Goal: Task Accomplishment & Management: Manage account settings

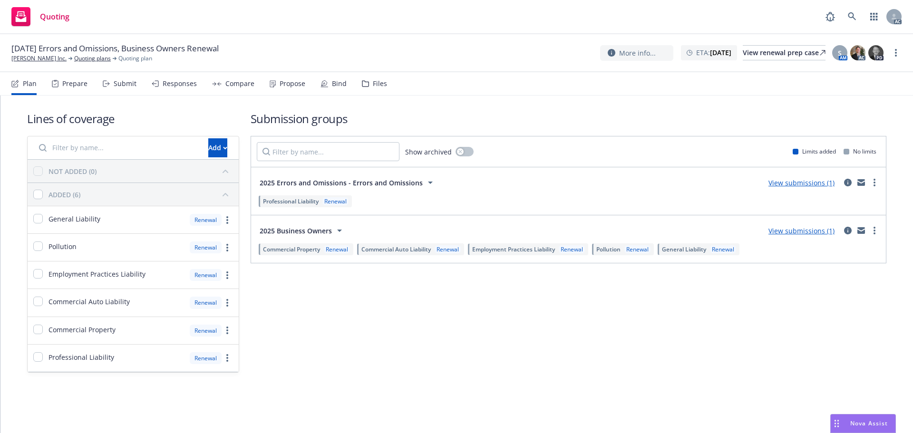
click at [108, 82] on icon at bounding box center [106, 83] width 7 height 7
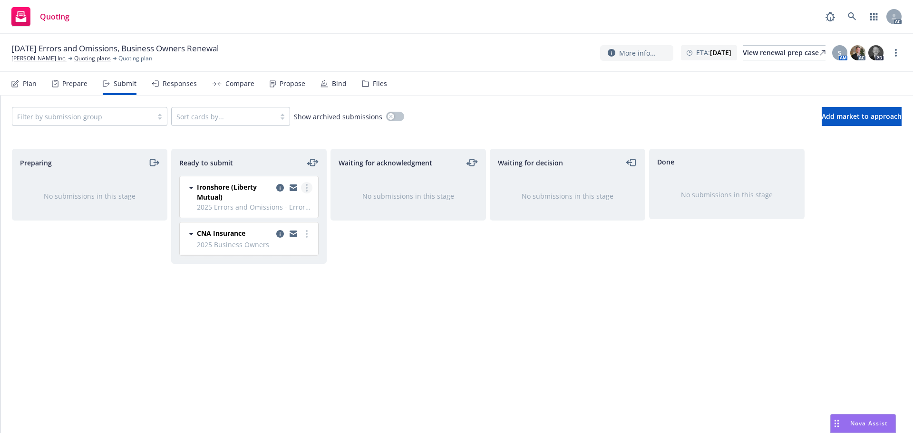
click at [308, 190] on link "more" at bounding box center [306, 187] width 11 height 11
click at [356, 233] on div "Waiting for acknowledgment No submissions in this stage" at bounding box center [409, 281] width 156 height 264
click at [311, 233] on link "more" at bounding box center [306, 233] width 11 height 11
click at [307, 234] on circle "more" at bounding box center [307, 234] width 2 height 2
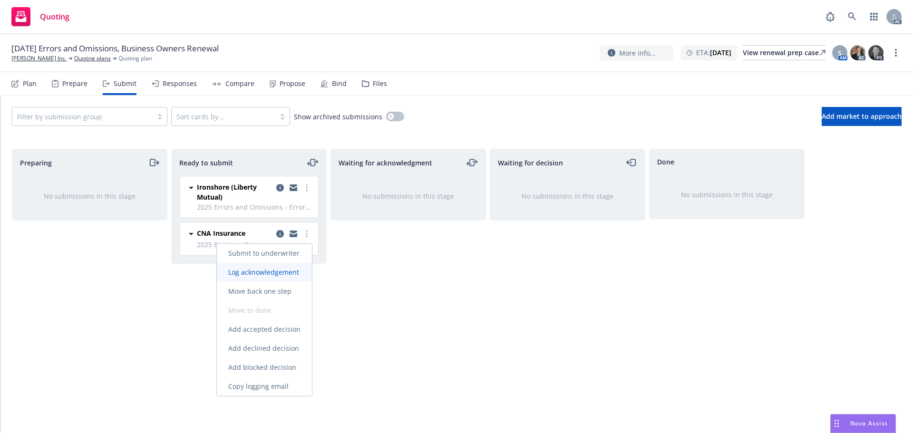
click at [269, 271] on span "Log acknowledgement" at bounding box center [264, 272] width 94 height 9
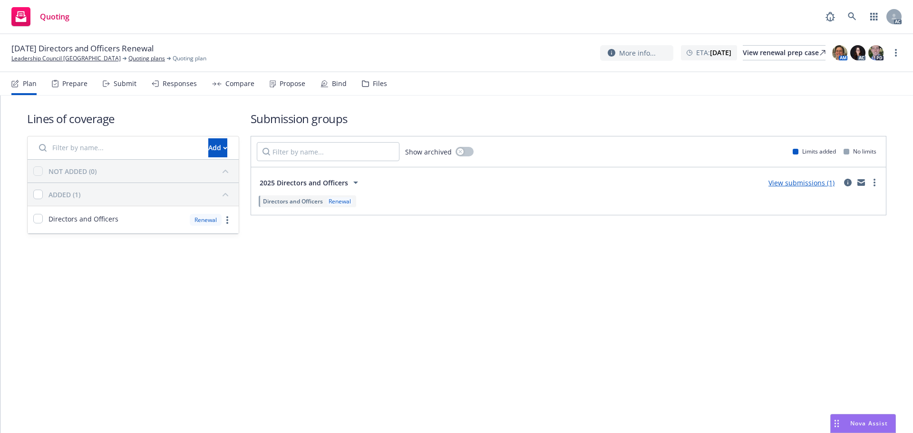
click at [390, 333] on div "Lines of coverage Add NOT ADDED (0) ADDED (1) Directors and Officers Renewal Su…" at bounding box center [456, 265] width 913 height 338
click at [119, 82] on div "Submit" at bounding box center [125, 84] width 23 height 8
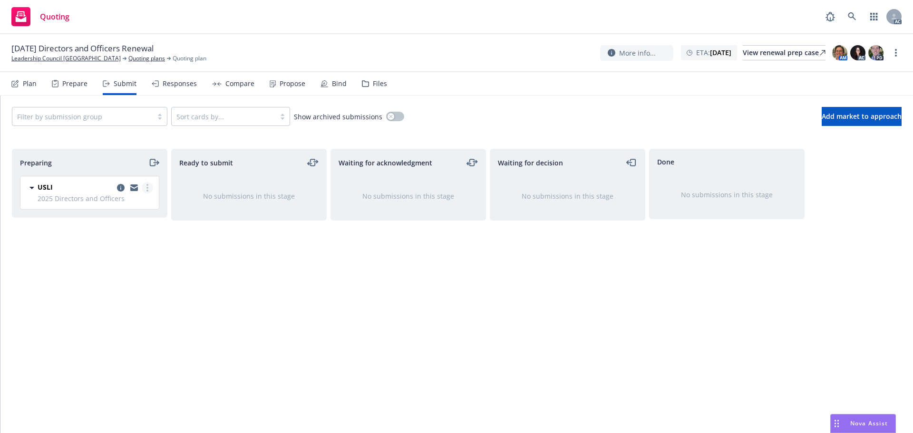
click at [146, 184] on link "more" at bounding box center [147, 187] width 11 height 11
click at [121, 227] on span "Log acknowledgement" at bounding box center [105, 226] width 94 height 9
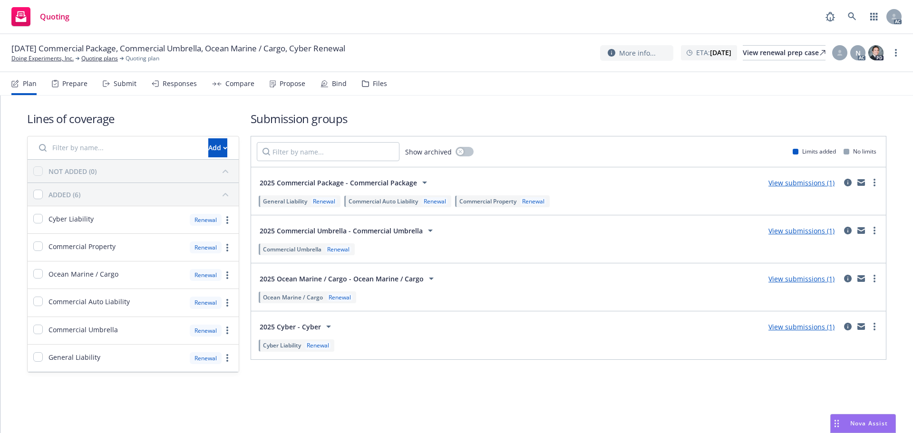
click at [111, 85] on div "Submit" at bounding box center [120, 83] width 34 height 23
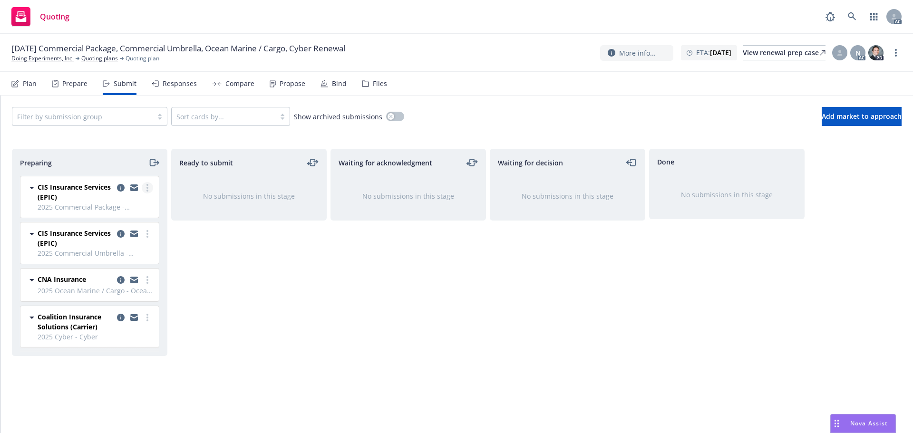
click at [147, 190] on circle "more" at bounding box center [147, 191] width 2 height 2
drag, startPoint x: 132, startPoint y: 227, endPoint x: 136, endPoint y: 216, distance: 11.7
click at [132, 226] on span "Log acknowledgement" at bounding box center [105, 226] width 94 height 9
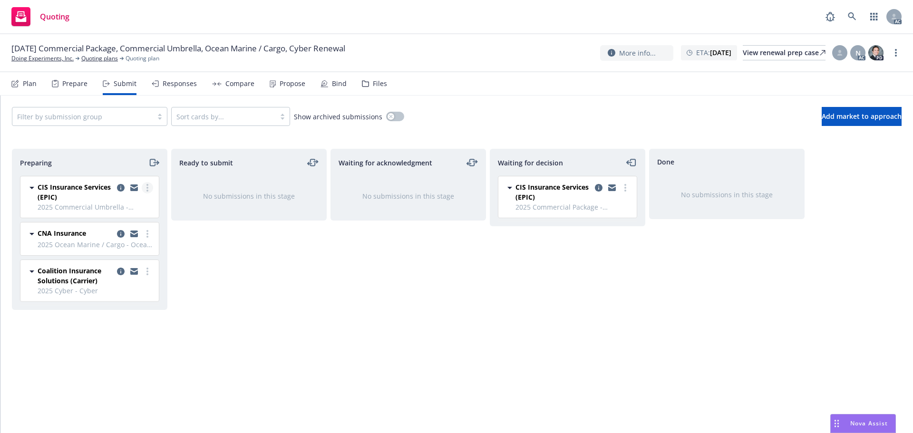
click at [146, 186] on link "more" at bounding box center [147, 187] width 11 height 11
click at [132, 219] on link "Log acknowledgement" at bounding box center [105, 226] width 95 height 19
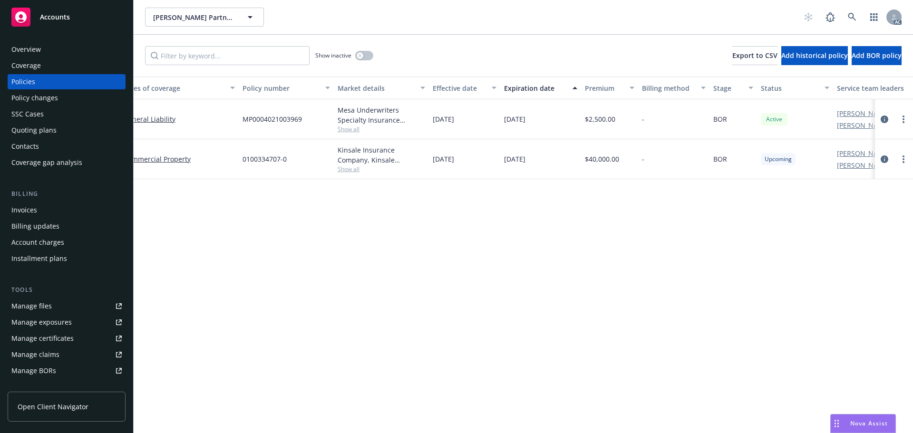
scroll to position [0, 138]
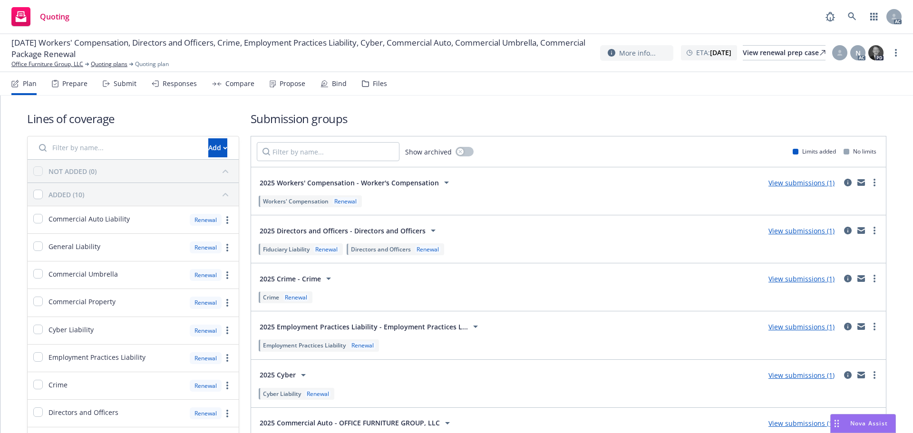
click at [119, 84] on div "Submit" at bounding box center [125, 84] width 23 height 8
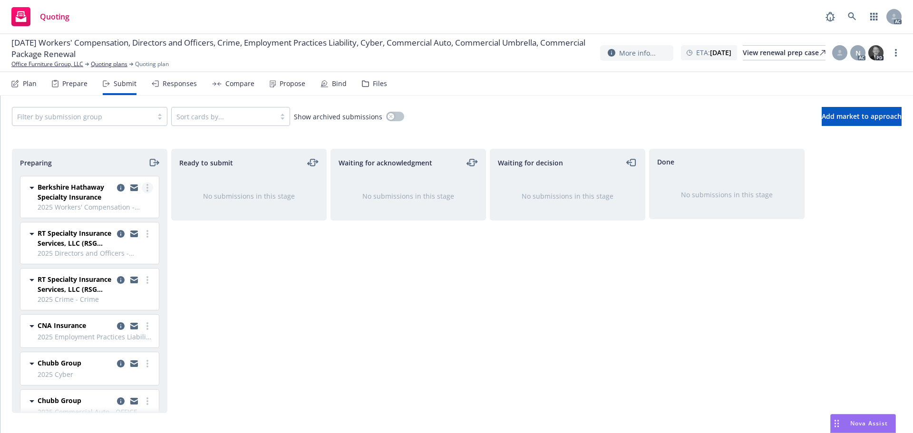
click at [145, 188] on link "more" at bounding box center [147, 187] width 11 height 11
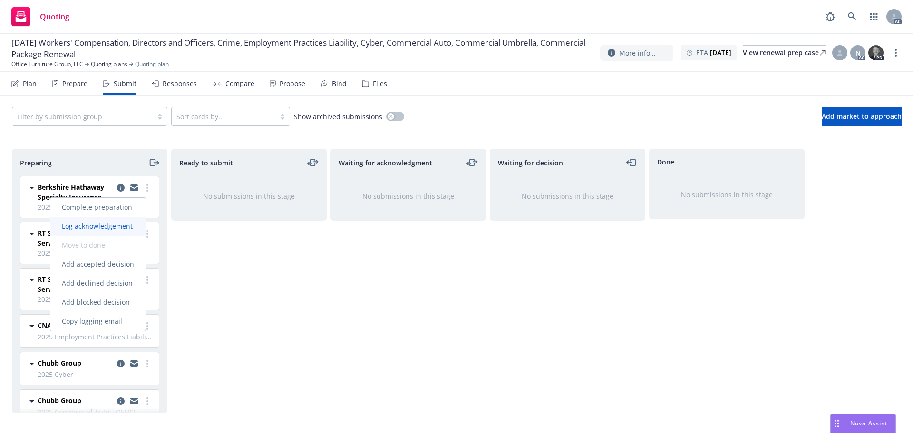
click at [117, 221] on link "Log acknowledgement" at bounding box center [97, 226] width 95 height 19
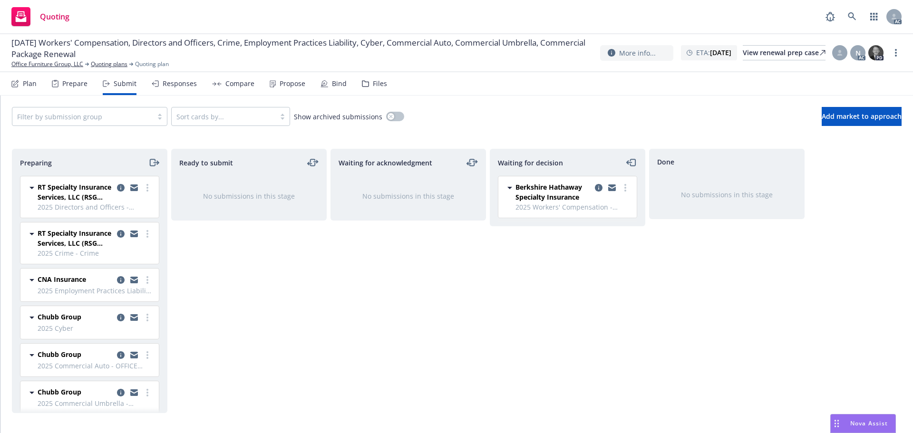
click at [142, 185] on link "more" at bounding box center [147, 187] width 11 height 11
click at [119, 227] on span "Log acknowledgement" at bounding box center [97, 226] width 94 height 9
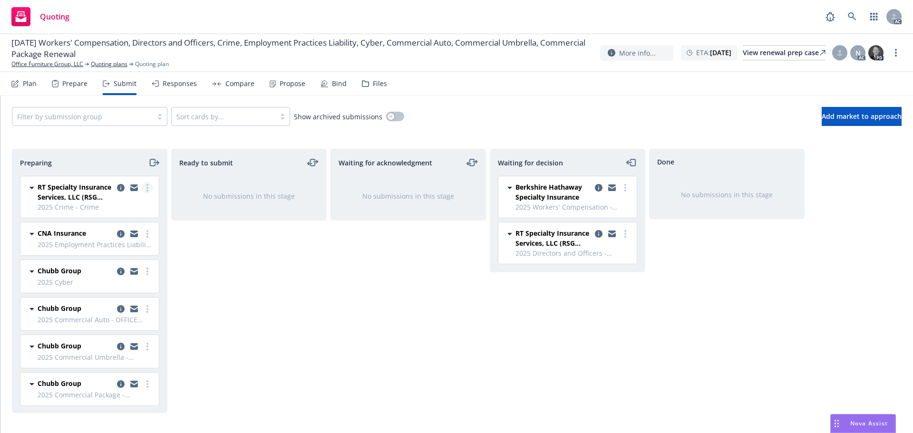
click at [142, 187] on link "more" at bounding box center [147, 187] width 11 height 11
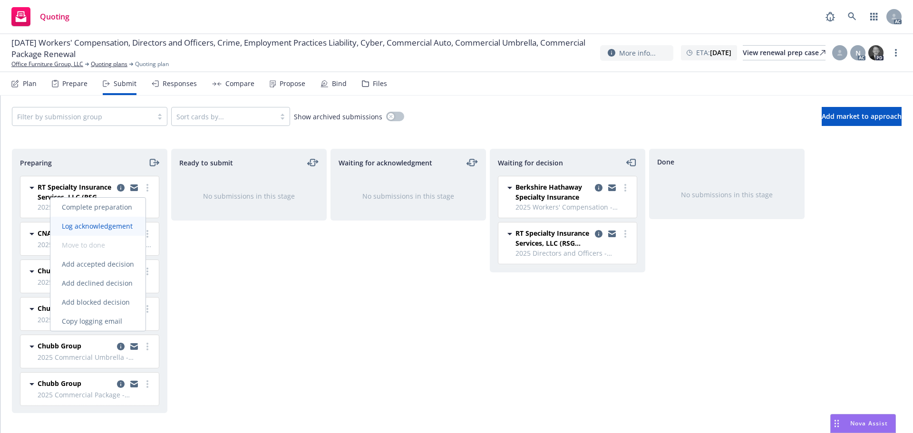
click at [118, 221] on link "Log acknowledgement" at bounding box center [97, 226] width 95 height 19
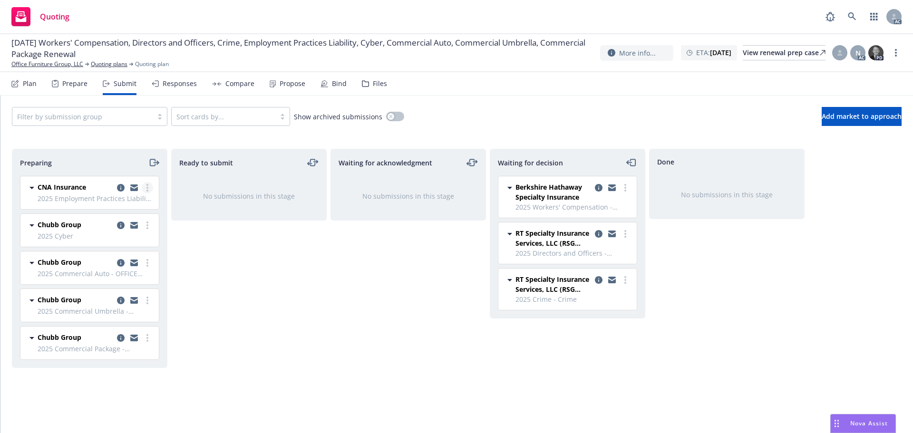
click at [144, 187] on link "more" at bounding box center [147, 187] width 11 height 11
click at [129, 224] on span "Log acknowledgement" at bounding box center [105, 226] width 94 height 9
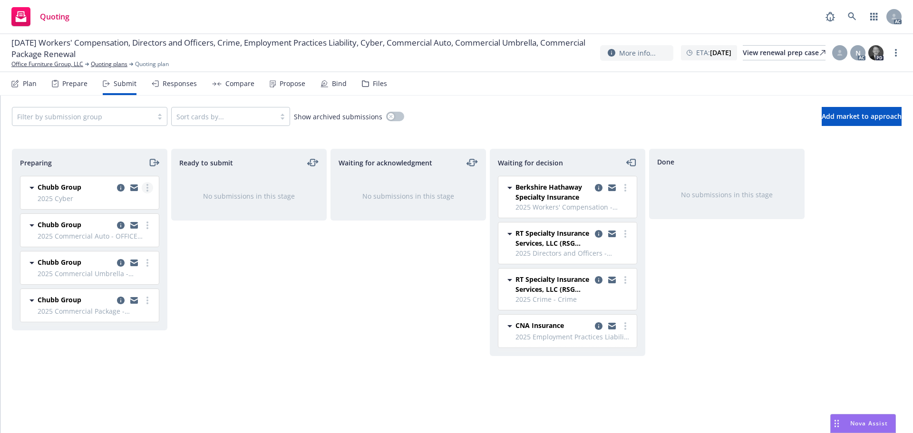
click at [145, 185] on link "more" at bounding box center [147, 187] width 11 height 11
click at [117, 227] on span "Log acknowledgement" at bounding box center [105, 226] width 94 height 9
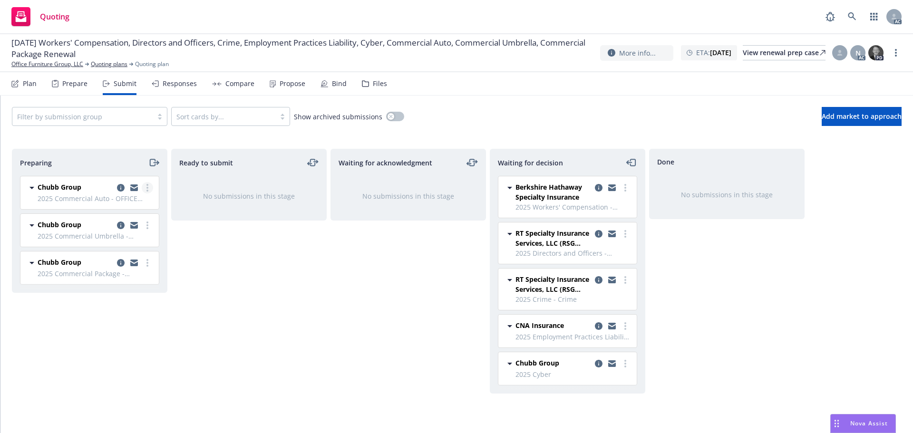
click at [149, 185] on link "more" at bounding box center [147, 187] width 11 height 11
click at [128, 224] on span "Log acknowledgement" at bounding box center [105, 226] width 94 height 9
click at [151, 187] on div "Chubb Group 2025 Commercial Auto - OFFICE FURNITURE GROUP, LLC Friday, July 4, …" at bounding box center [87, 234] width 151 height 117
click at [151, 187] on link "more" at bounding box center [147, 187] width 11 height 11
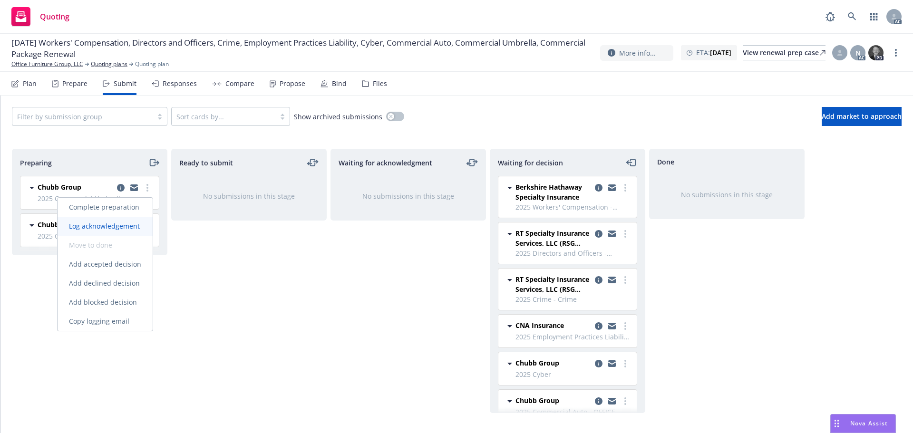
click at [123, 225] on span "Log acknowledgement" at bounding box center [105, 226] width 94 height 9
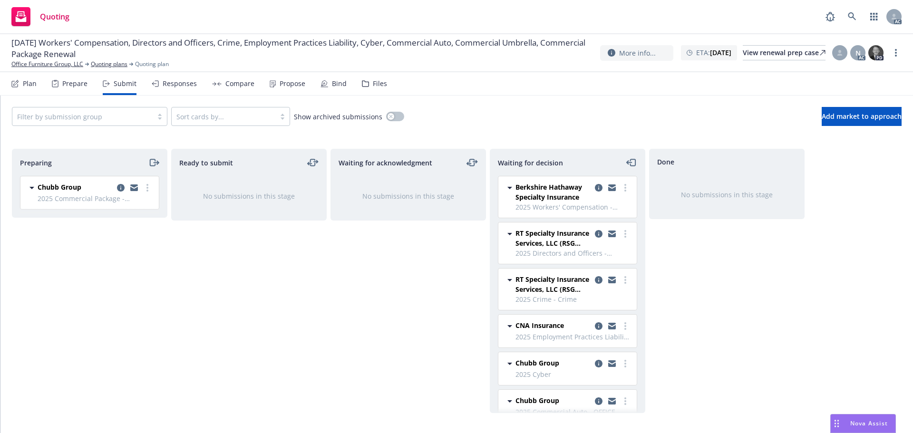
click at [150, 186] on link "more" at bounding box center [147, 187] width 11 height 11
click at [129, 224] on span "Log acknowledgement" at bounding box center [105, 226] width 94 height 9
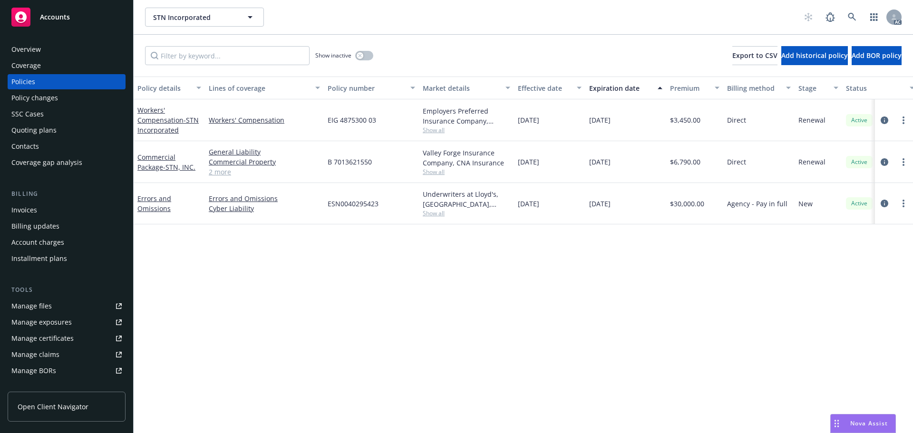
click at [854, 417] on div "Nova Assist" at bounding box center [863, 424] width 65 height 18
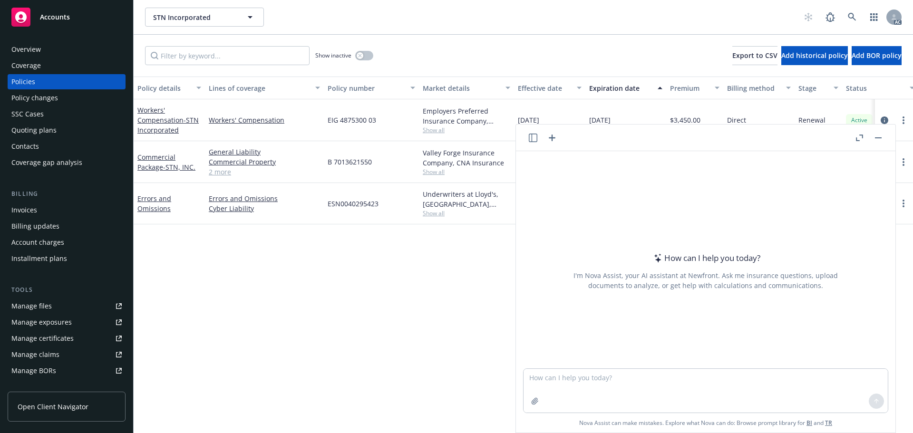
click at [858, 131] on header at bounding box center [706, 138] width 380 height 27
click at [858, 140] on icon "button" at bounding box center [859, 138] width 7 height 7
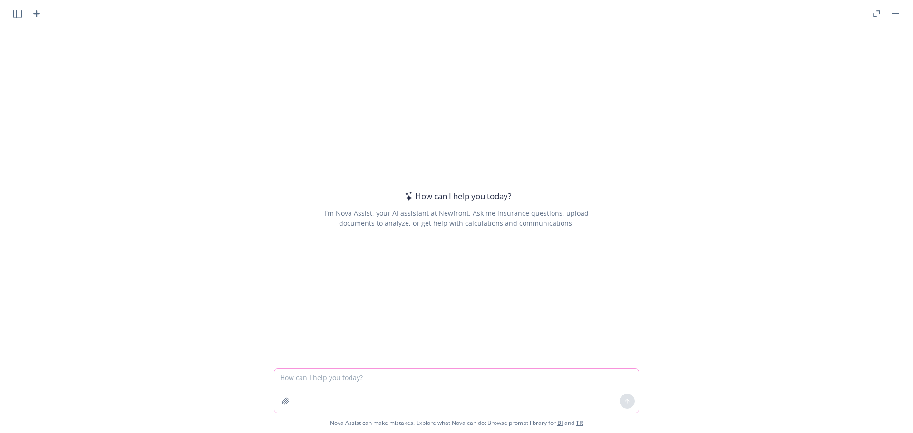
click at [341, 372] on textarea at bounding box center [456, 391] width 364 height 44
type textarea "perfect the sentence and make it more offical"
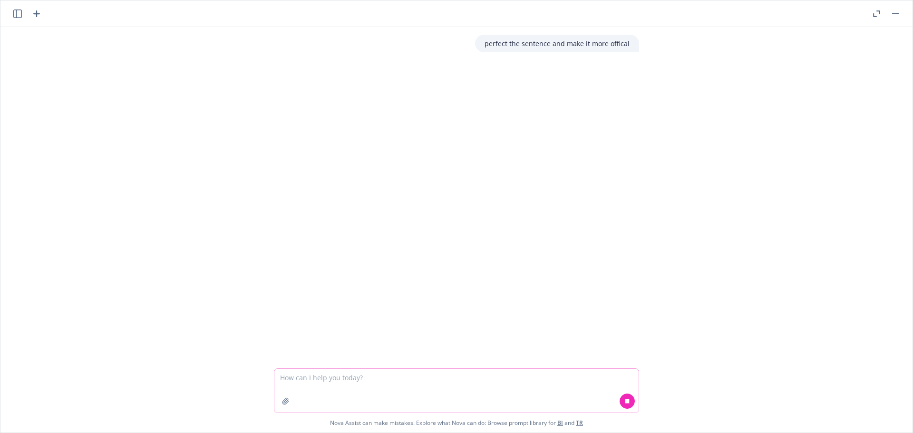
paste textarea "Draft proposal ready, please review and present. We noticed that Binder is uplo…"
type textarea "Draft proposal ready, please review and present. We noticed that Binder is uplo…"
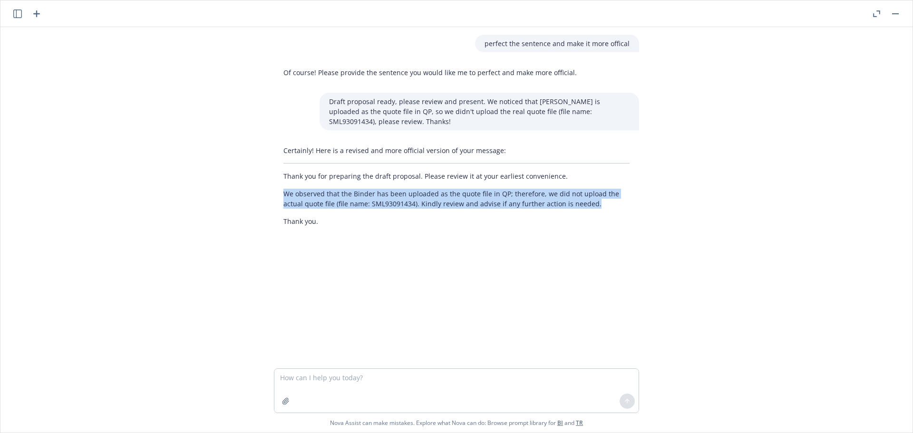
drag, startPoint x: 277, startPoint y: 193, endPoint x: 573, endPoint y: 200, distance: 296.4
click at [573, 200] on div "Certainly! Here is a revised and more official version of your message: Thank y…" at bounding box center [456, 186] width 365 height 88
copy p "We observed that the Binder has been uploaded as the quote file in QP; therefor…"
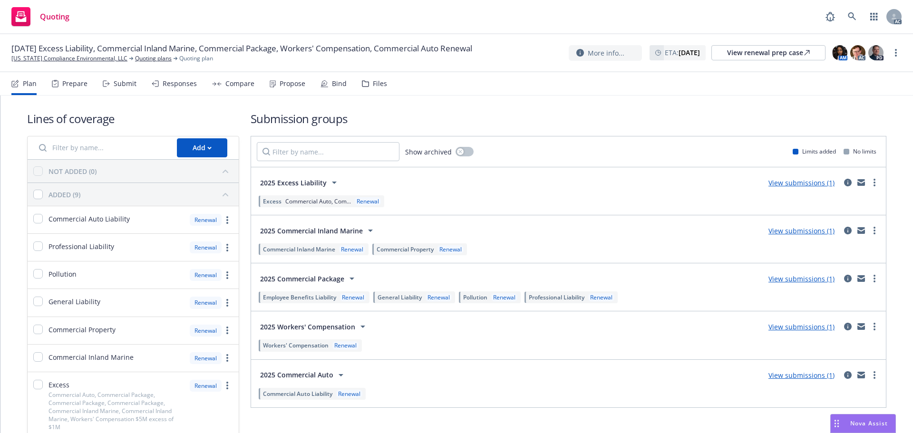
click at [108, 89] on div "Submit" at bounding box center [120, 83] width 34 height 23
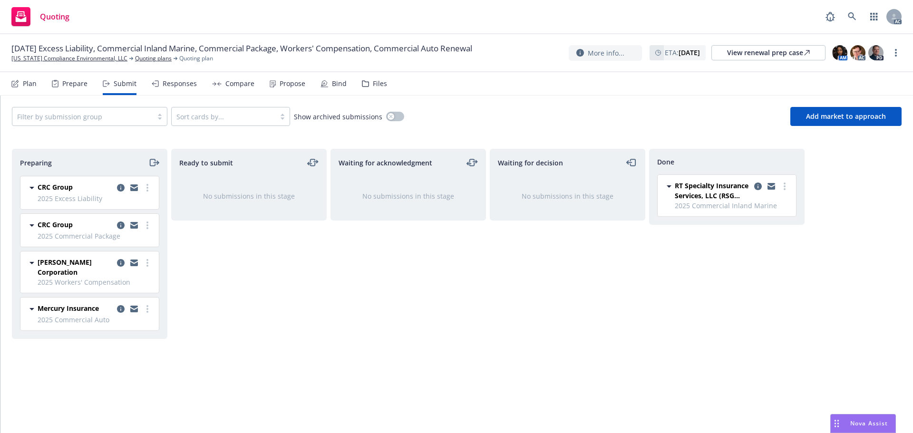
click at [280, 82] on div "Propose" at bounding box center [293, 84] width 26 height 8
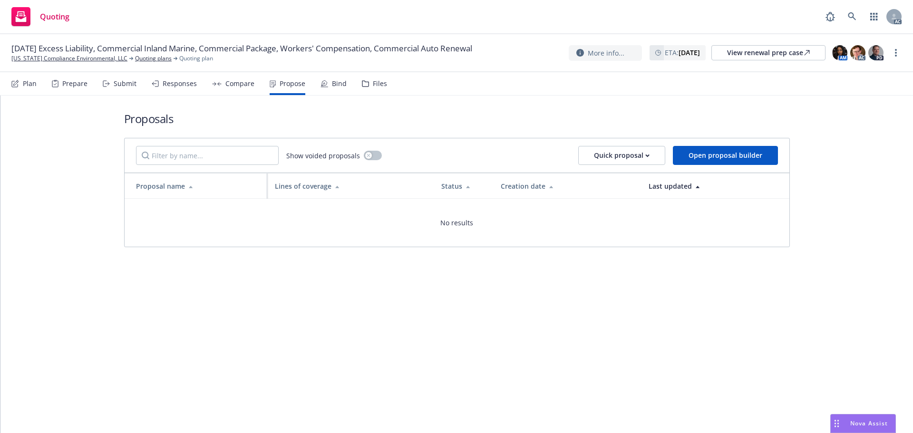
click at [181, 81] on div "Responses" at bounding box center [180, 84] width 34 height 8
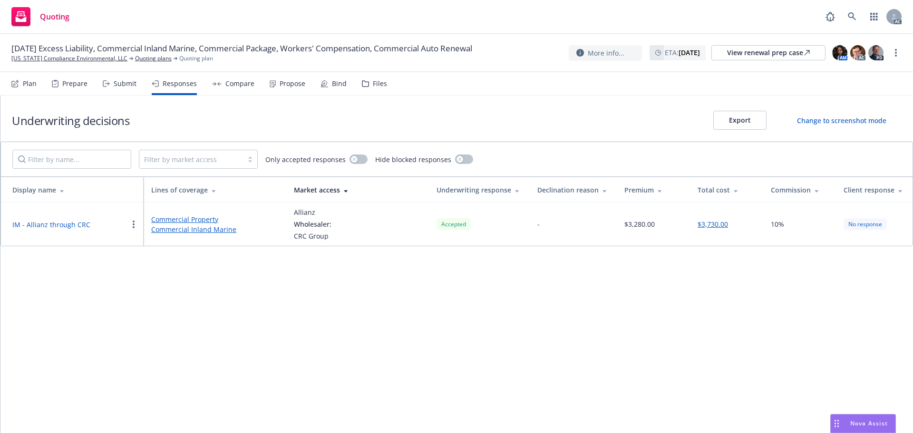
click at [279, 88] on div "Propose" at bounding box center [288, 83] width 36 height 23
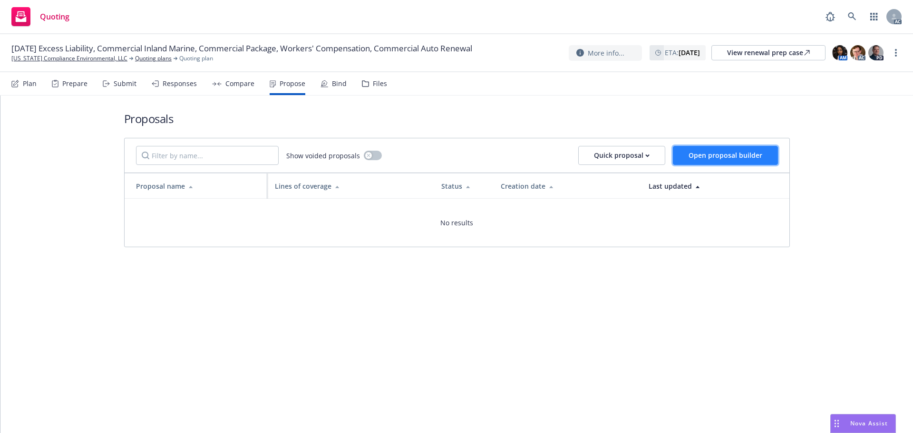
click at [767, 158] on button "Open proposal builder" at bounding box center [725, 155] width 105 height 19
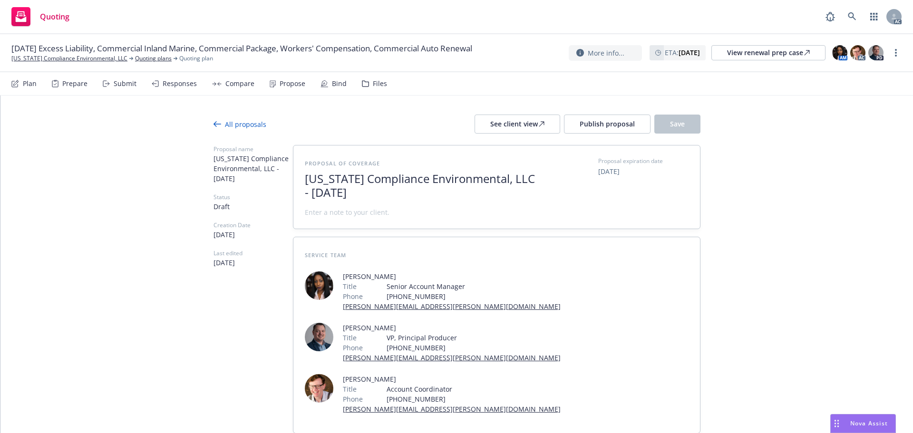
drag, startPoint x: 383, startPoint y: 193, endPoint x: 253, endPoint y: 170, distance: 132.4
click at [253, 170] on div "Proposal name [US_STATE] Compliance Environmental, LLC - [DATE] Status Draft Cr…" at bounding box center [457, 307] width 487 height 324
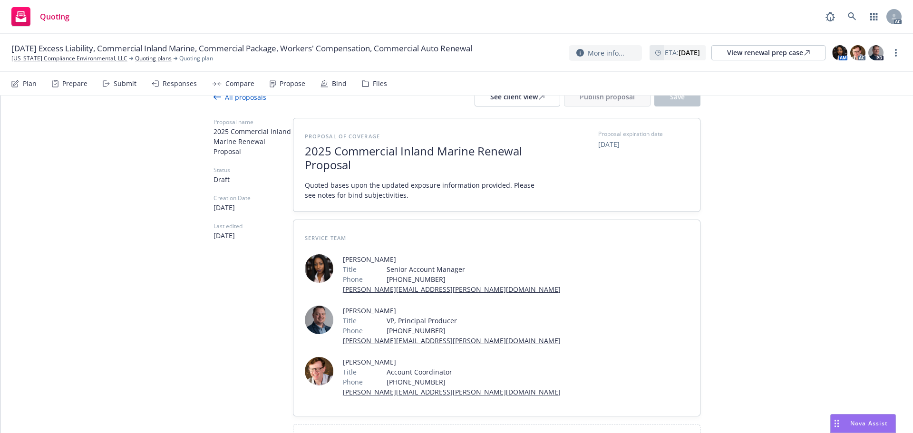
scroll to position [51, 0]
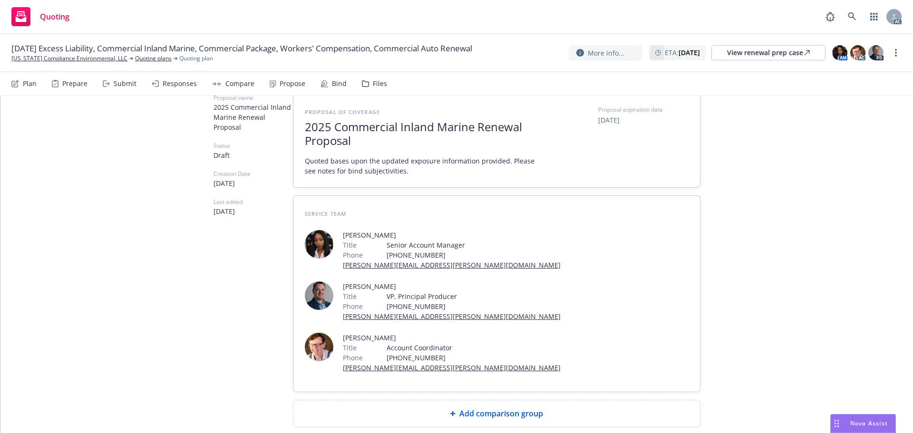
click at [491, 408] on span "Add comparison group" at bounding box center [501, 413] width 84 height 11
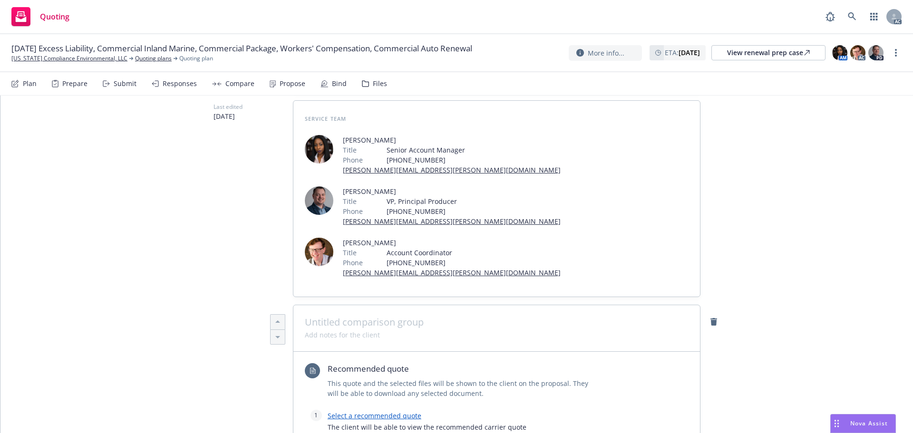
scroll to position [0, 0]
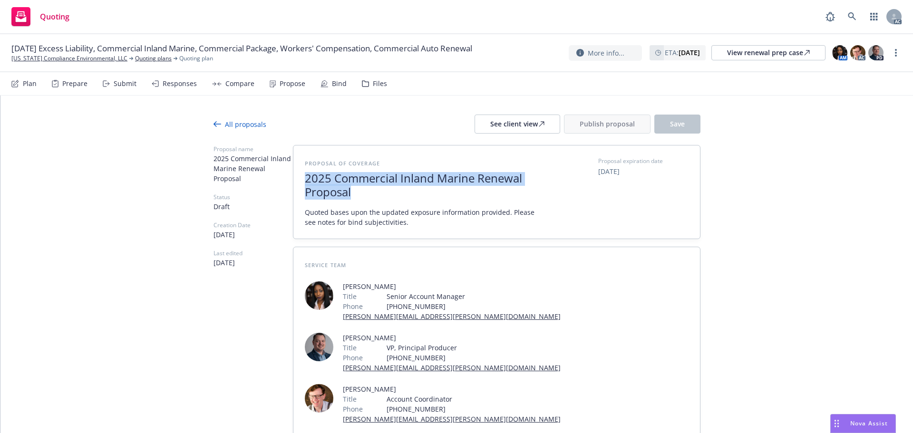
drag, startPoint x: 363, startPoint y: 191, endPoint x: 272, endPoint y: 181, distance: 91.3
copy span "2025 Commercial Inland Marine Renewal Proposal"
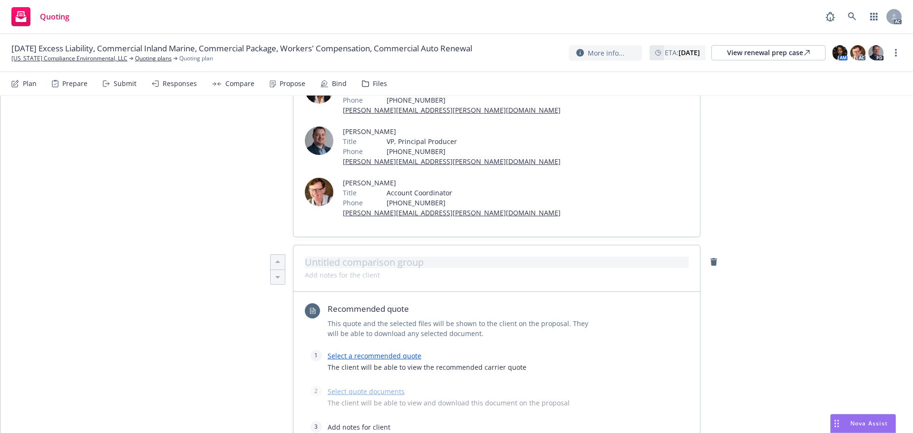
scroll to position [190, 0]
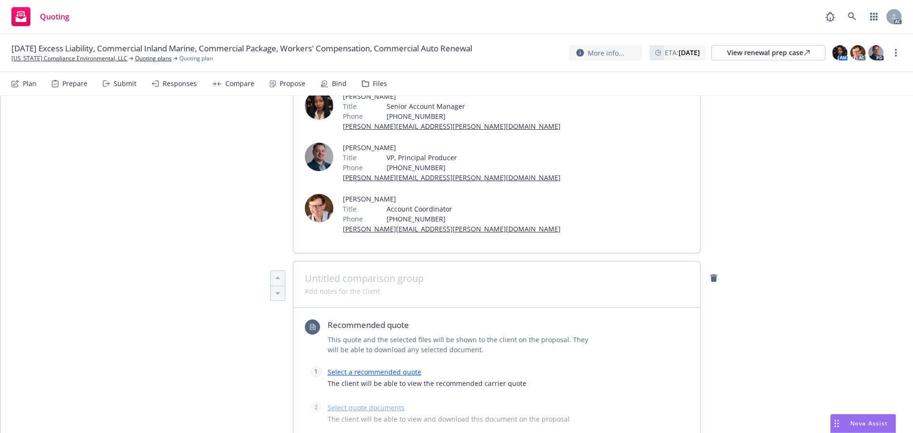
type textarea "x"
click at [336, 273] on span at bounding box center [497, 278] width 384 height 11
paste span
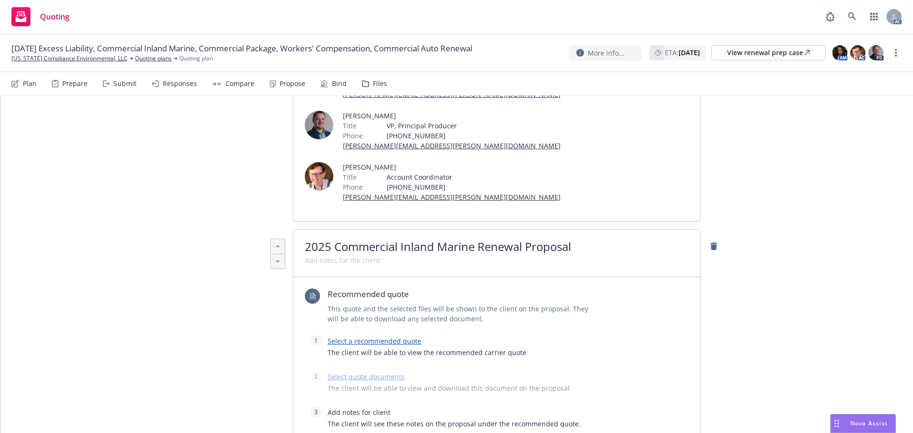
scroll to position [238, 0]
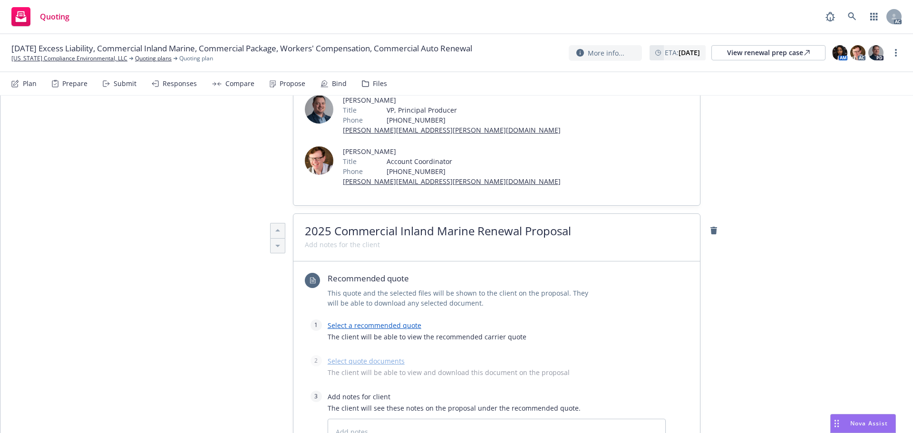
click at [356, 321] on link "Select a recommended quote" at bounding box center [375, 325] width 94 height 9
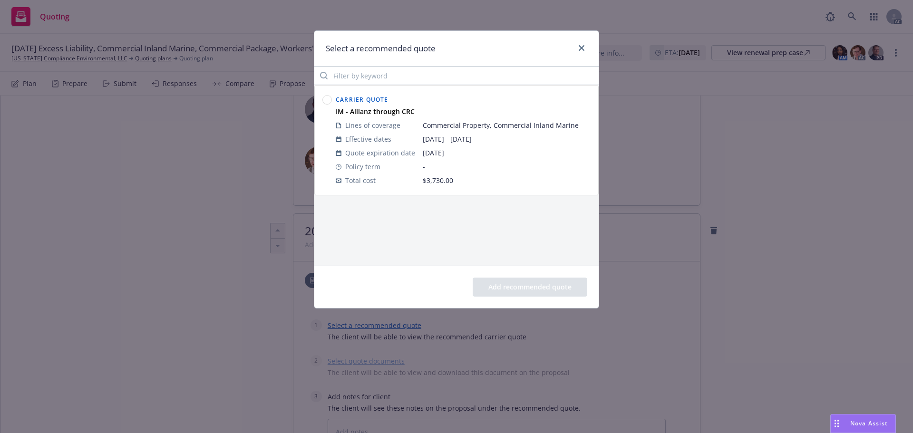
click at [321, 102] on div at bounding box center [327, 140] width 13 height 98
click at [329, 101] on circle at bounding box center [327, 100] width 9 height 9
click at [501, 290] on button "Add recommended quote" at bounding box center [530, 287] width 115 height 19
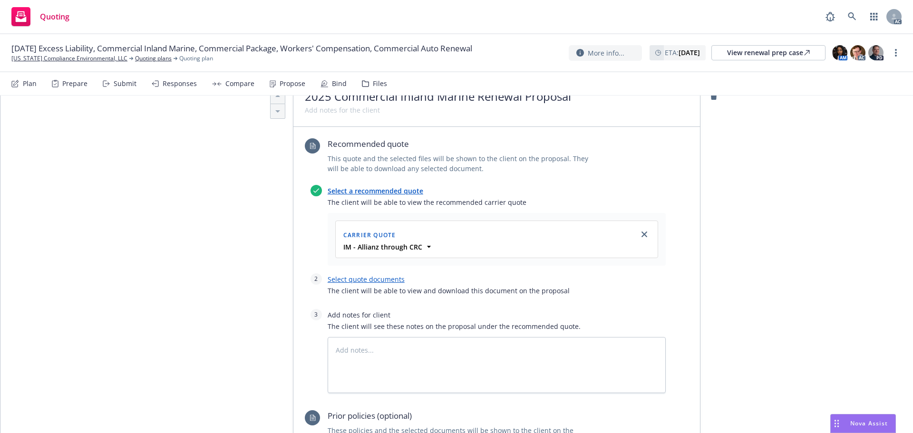
scroll to position [380, 0]
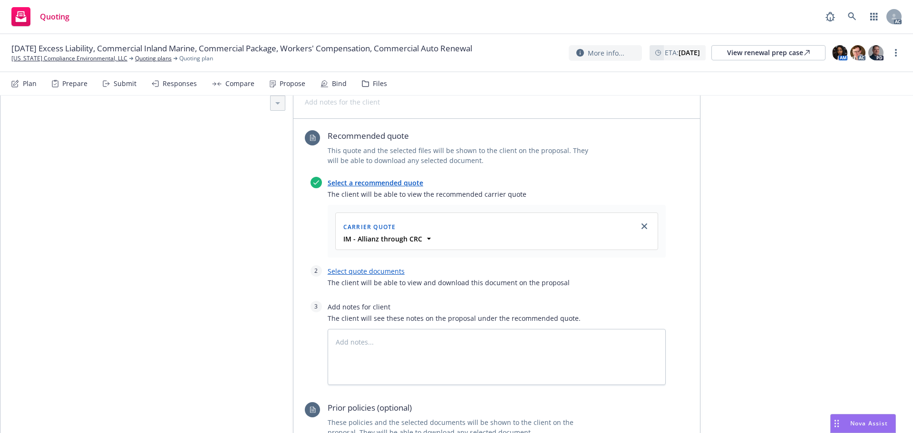
click at [382, 267] on link "Select quote documents" at bounding box center [366, 271] width 77 height 9
type textarea "x"
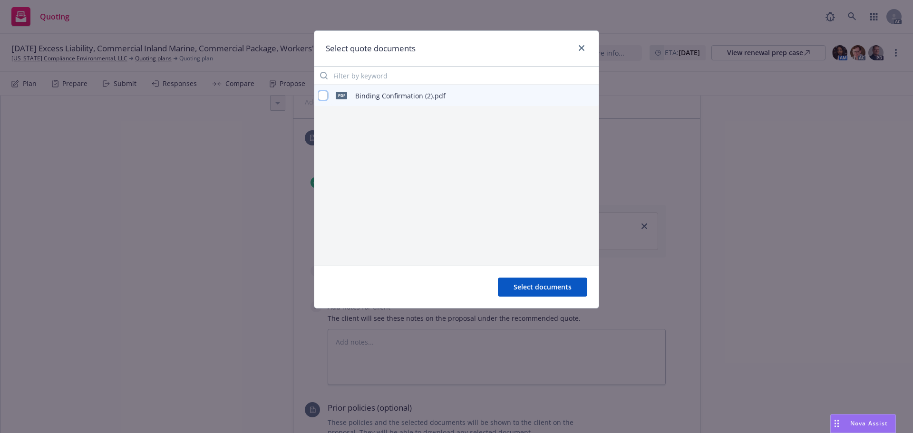
click at [322, 95] on input "checkbox" at bounding box center [323, 96] width 10 height 10
checkbox input "true"
click at [545, 286] on span "Select documents" at bounding box center [543, 286] width 58 height 9
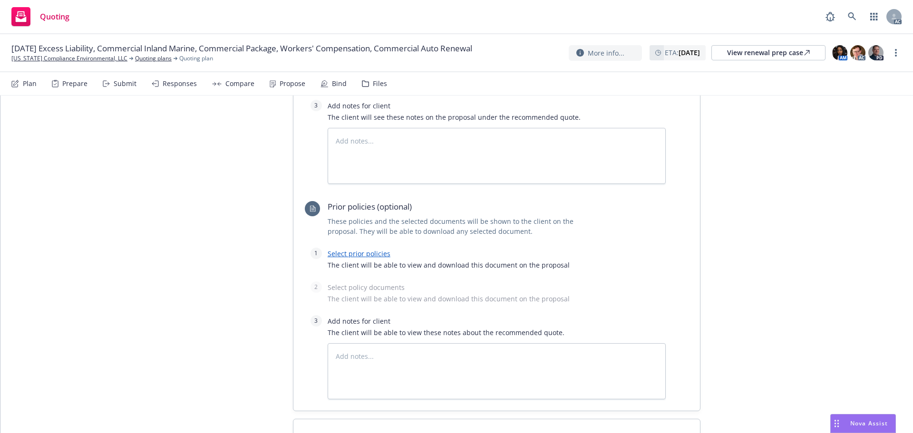
scroll to position [628, 0]
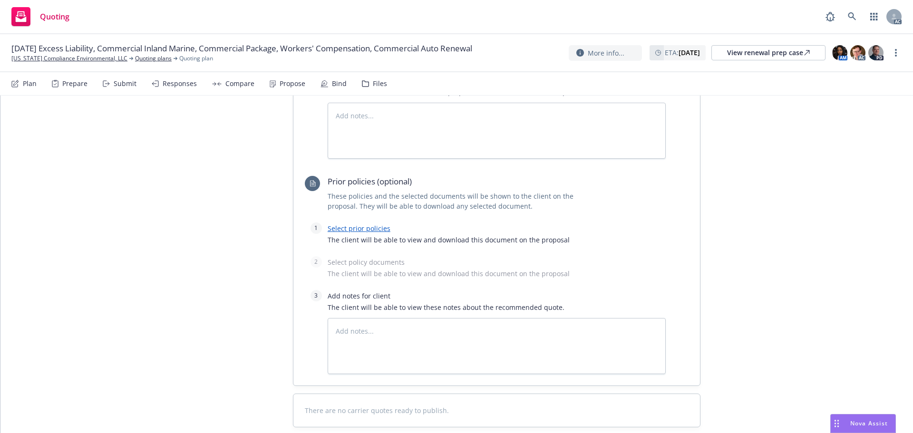
click at [352, 224] on link "Select prior policies" at bounding box center [359, 228] width 63 height 9
type textarea "x"
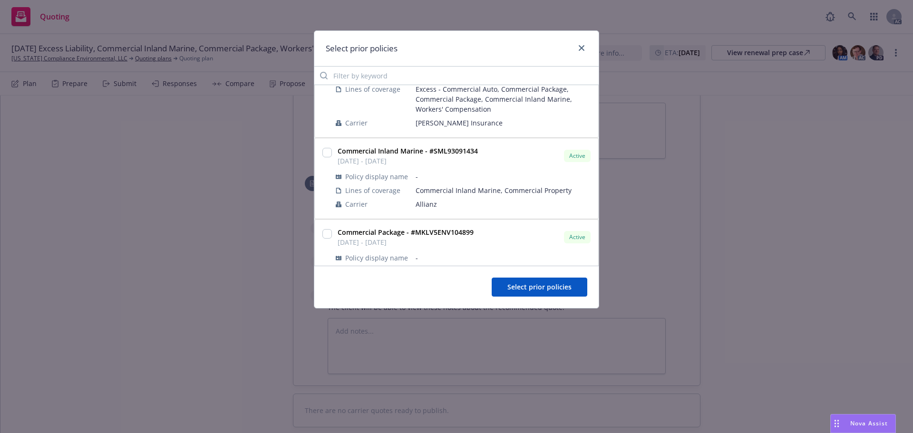
scroll to position [48, 0]
click at [325, 152] on input "checkbox" at bounding box center [327, 154] width 10 height 10
checkbox input "true"
click at [530, 284] on span "Select prior policies" at bounding box center [539, 286] width 64 height 9
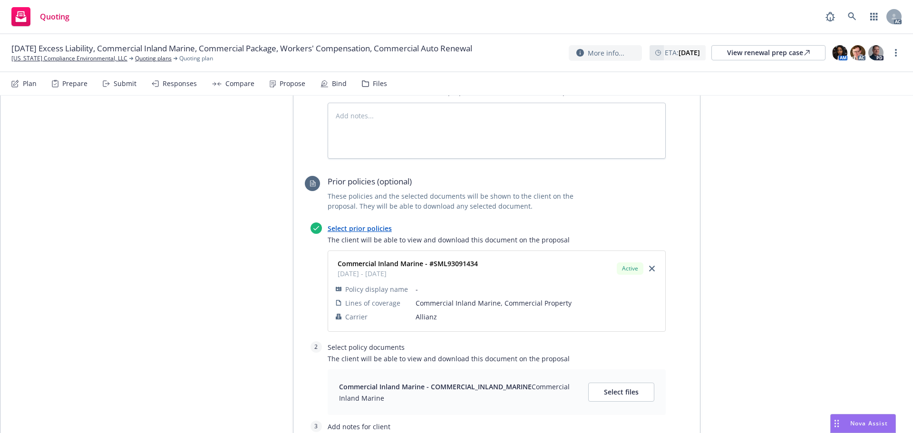
scroll to position [723, 0]
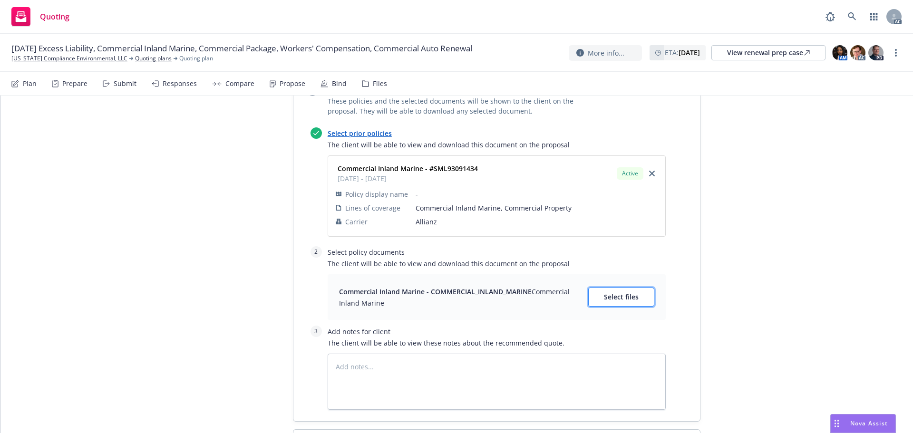
click at [594, 288] on button "Select files" at bounding box center [621, 297] width 66 height 19
type textarea "x"
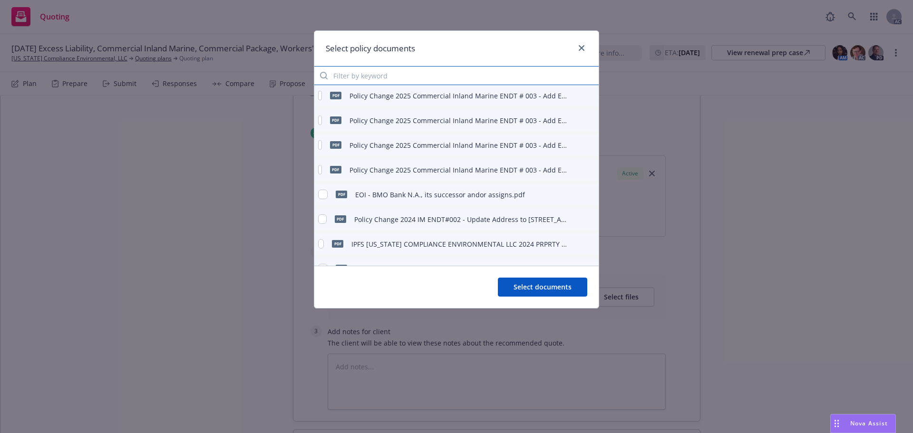
click at [377, 83] on input "Filter by keyword" at bounding box center [456, 75] width 284 height 19
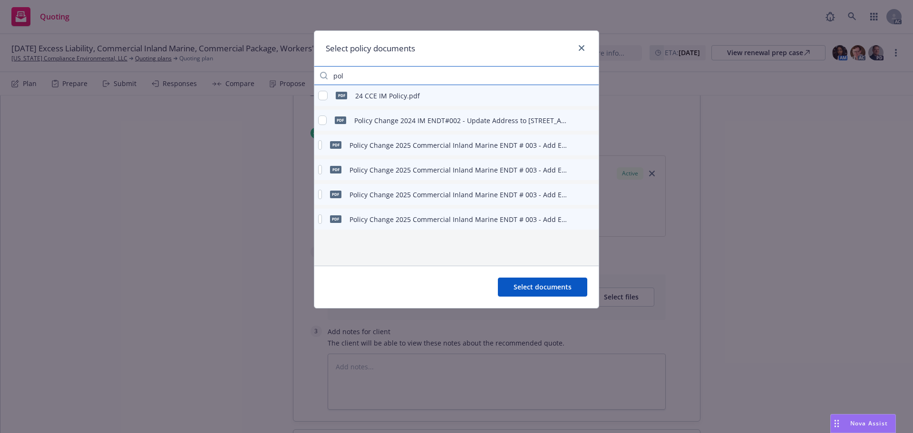
type input "pol"
click at [322, 97] on input "checkbox" at bounding box center [323, 96] width 10 height 10
checkbox input "true"
click at [544, 291] on span "Select documents" at bounding box center [543, 286] width 58 height 9
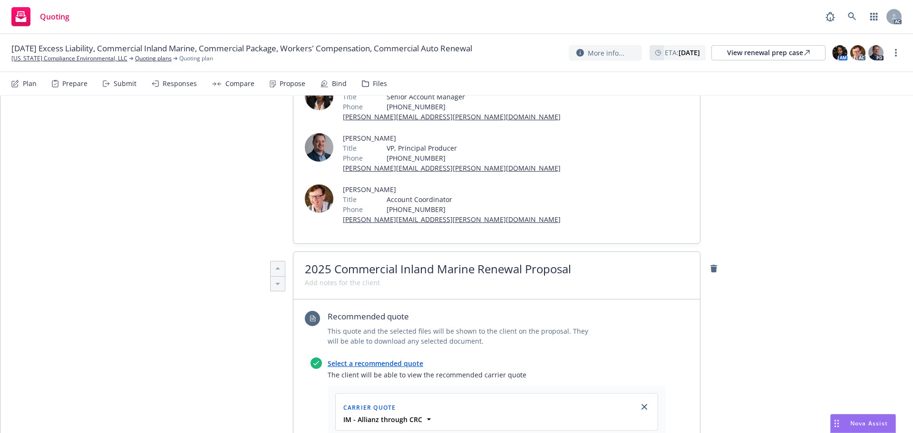
scroll to position [0, 0]
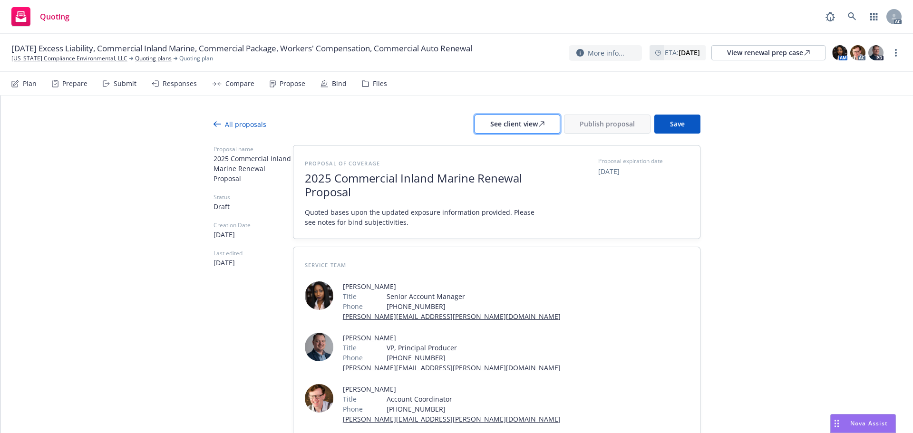
click at [497, 123] on div "See client view" at bounding box center [517, 124] width 54 height 18
type textarea "x"
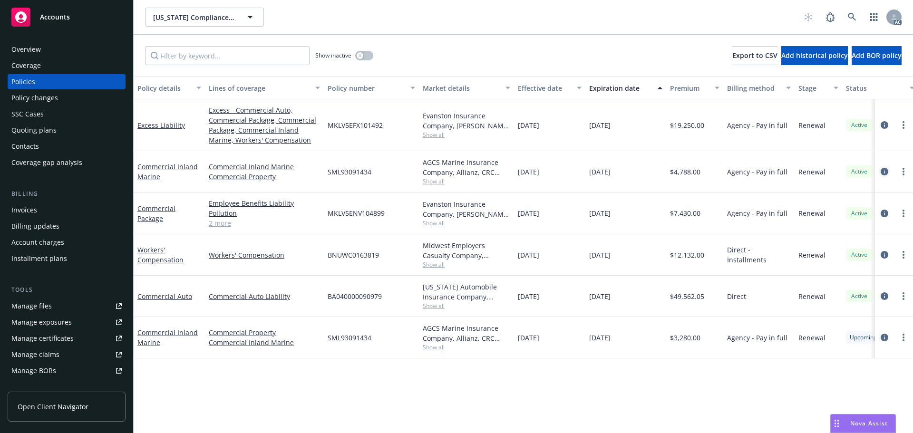
click at [881, 170] on icon "circleInformation" at bounding box center [885, 172] width 8 height 8
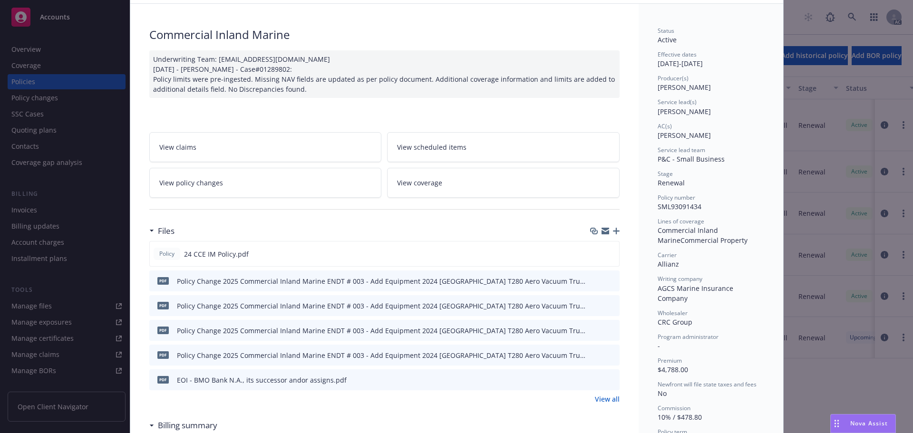
scroll to position [95, 0]
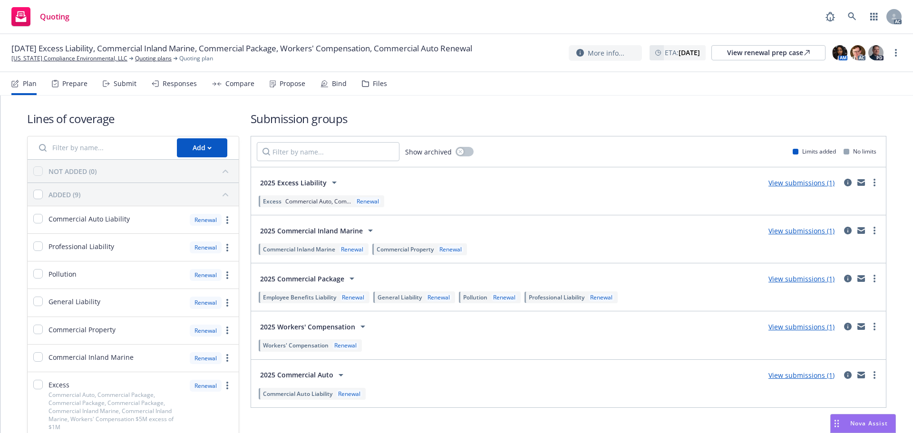
click at [168, 82] on div "Responses" at bounding box center [180, 84] width 34 height 8
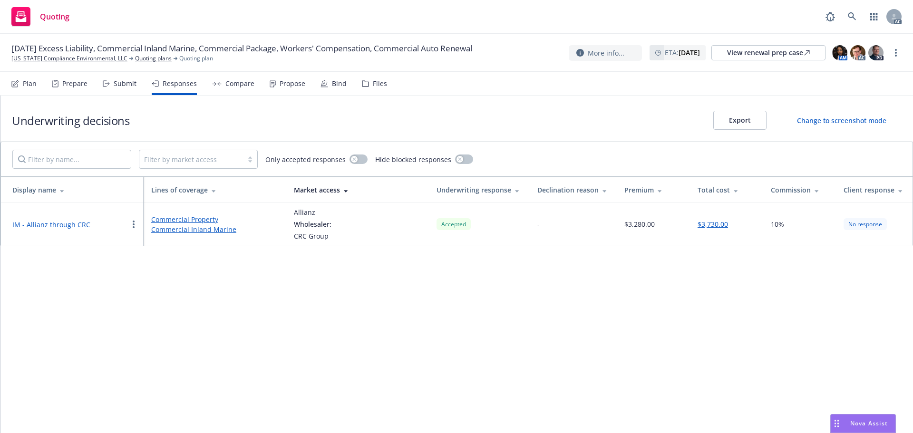
click at [50, 221] on button "IM - Allianz through CRC" at bounding box center [51, 225] width 78 height 10
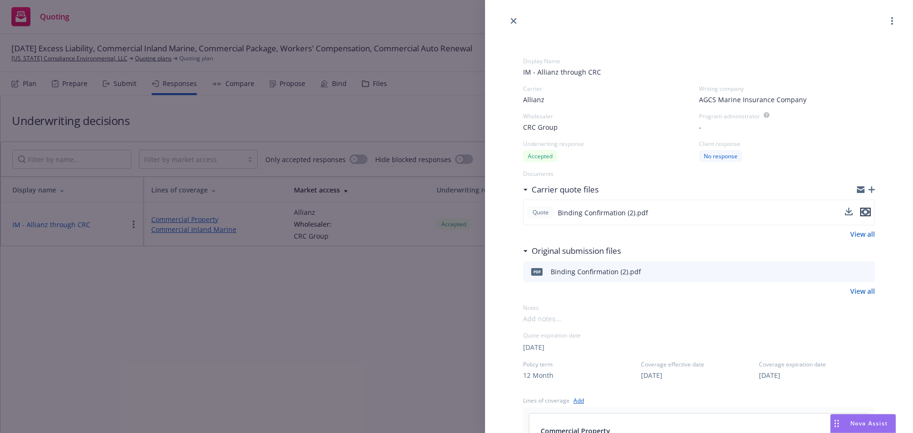
click at [861, 211] on icon "preview file" at bounding box center [865, 212] width 9 height 7
click at [314, 269] on div "Display Name IM - Allianz through CRC Carrier Allianz Writing company AGCS Mari…" at bounding box center [456, 216] width 913 height 433
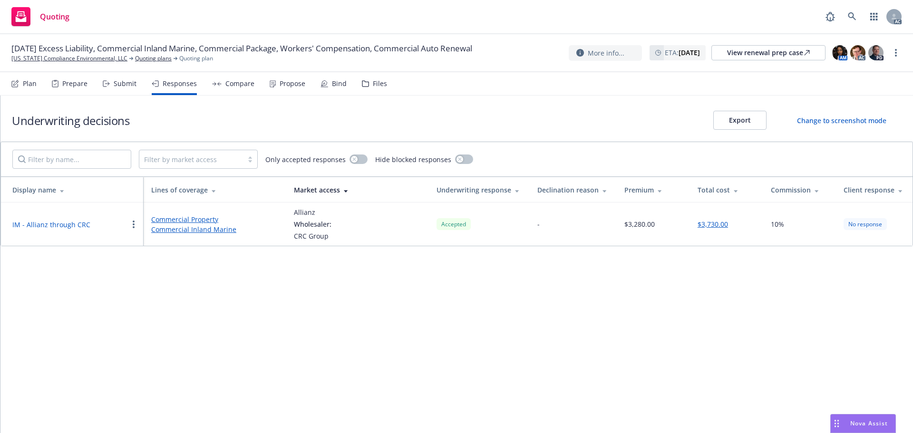
click at [53, 223] on button "IM - Allianz through CRC" at bounding box center [51, 225] width 78 height 10
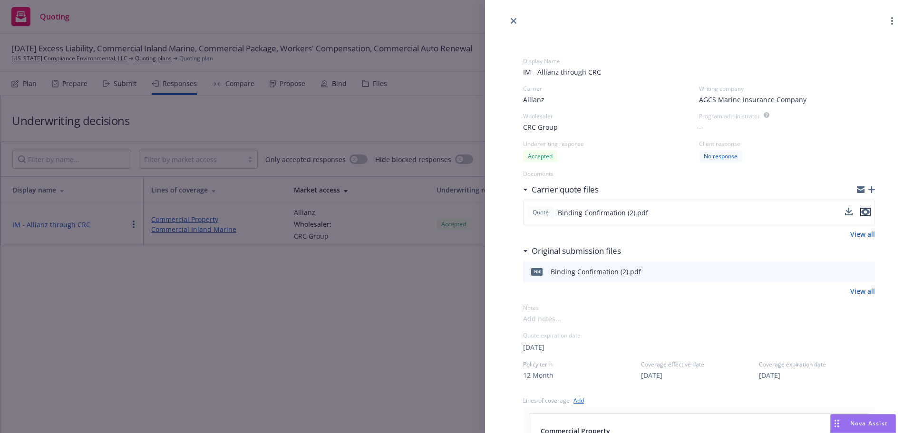
click at [861, 210] on icon "preview file" at bounding box center [865, 212] width 9 height 7
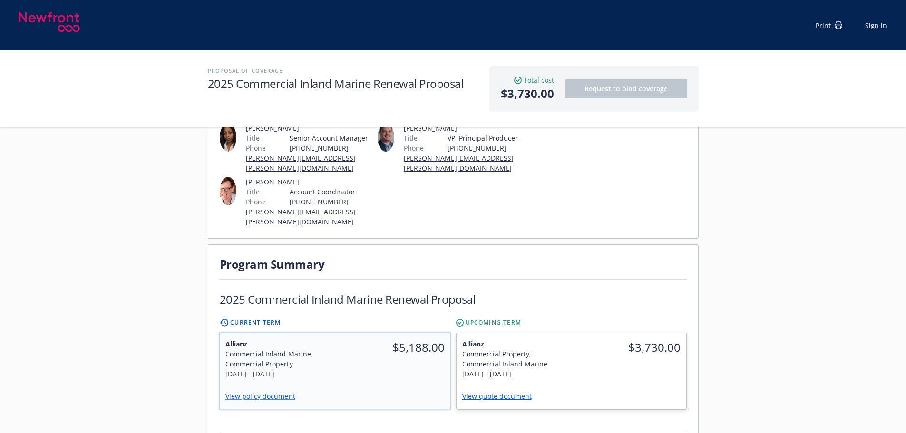
scroll to position [238, 0]
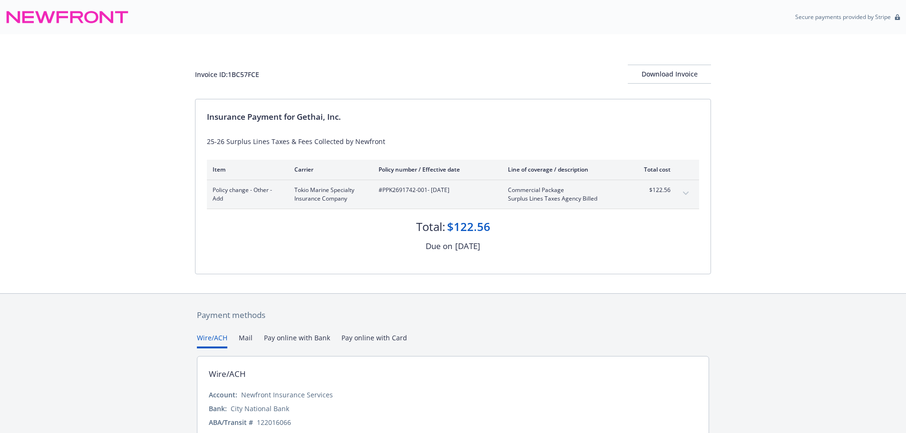
click at [687, 186] on button "expand content" at bounding box center [685, 193] width 15 height 15
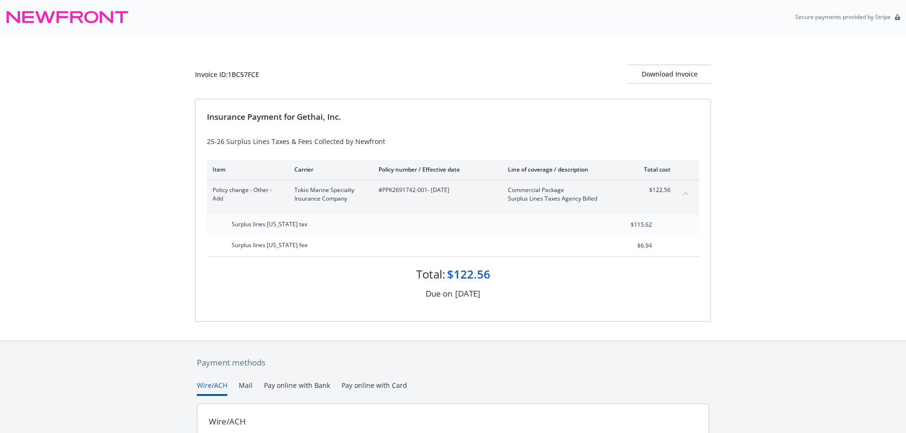
click at [687, 186] on button "collapse content" at bounding box center [685, 193] width 15 height 15
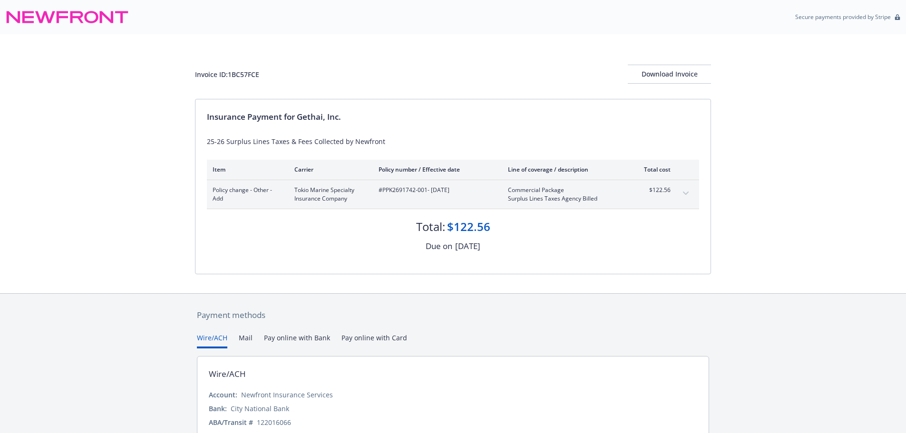
click at [682, 197] on button "expand content" at bounding box center [685, 193] width 15 height 15
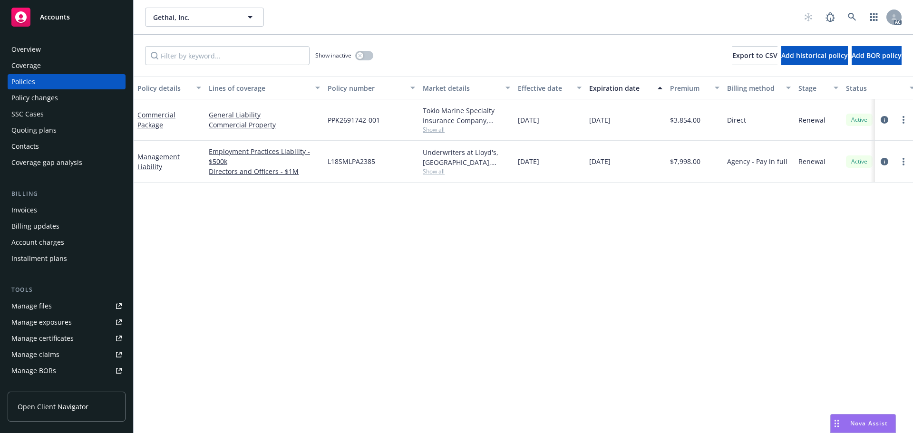
click at [436, 169] on span "Show all" at bounding box center [467, 171] width 88 height 8
click at [428, 132] on span "Show all" at bounding box center [467, 130] width 88 height 8
click at [390, 256] on div "Policy details Lines of coverage Policy number Market details Effective date Ex…" at bounding box center [523, 255] width 779 height 357
